Goal: Find specific page/section: Find specific page/section

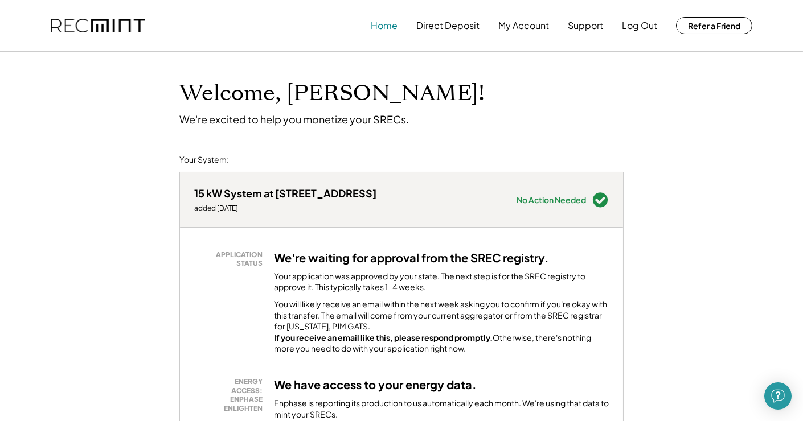
click at [378, 27] on button "Home" at bounding box center [384, 25] width 27 height 23
click at [110, 28] on img at bounding box center [98, 26] width 95 height 14
click at [100, 25] on img at bounding box center [98, 26] width 95 height 14
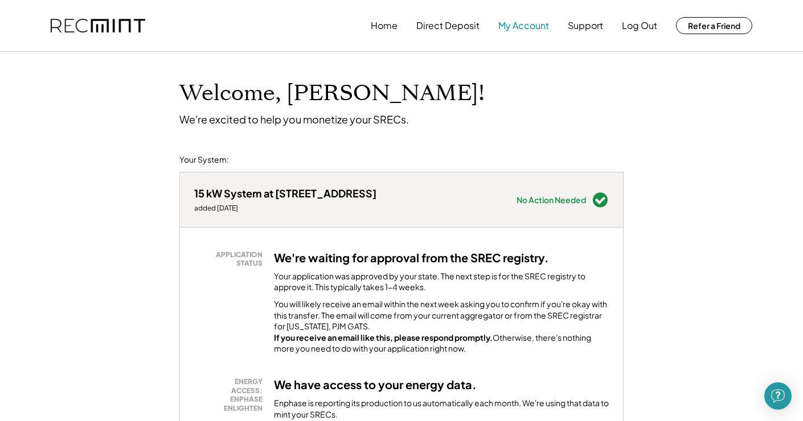
click at [527, 25] on button "My Account" at bounding box center [523, 25] width 51 height 23
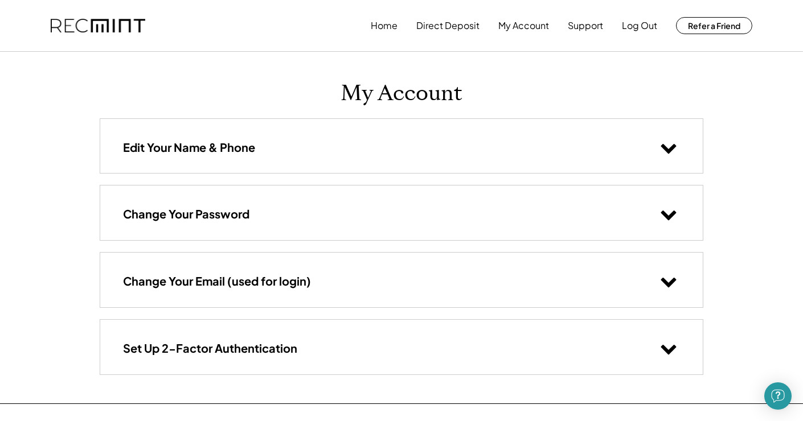
click at [107, 27] on img at bounding box center [98, 26] width 95 height 14
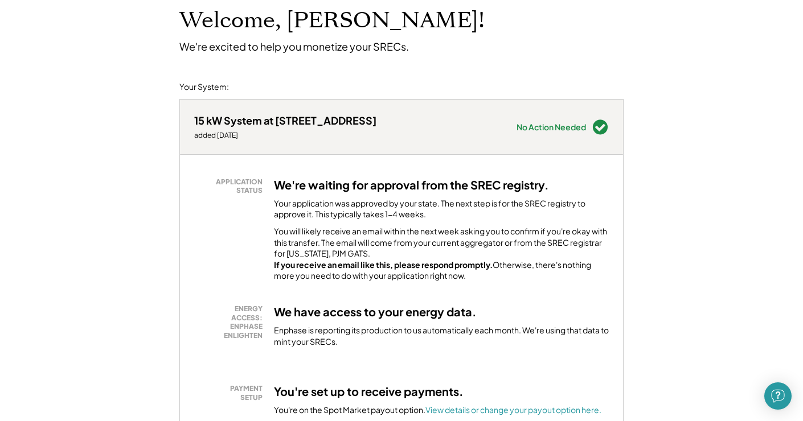
scroll to position [69, 0]
